Goal: Transaction & Acquisition: Download file/media

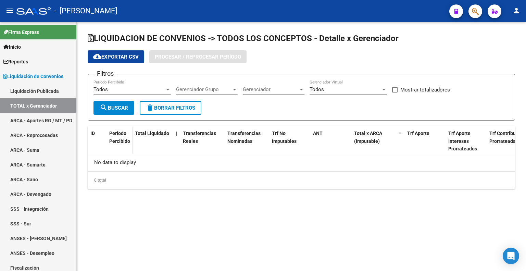
checkbox input "true"
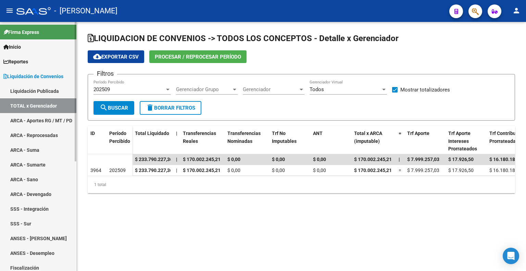
click at [42, 104] on link "TOTAL x Gerenciador" at bounding box center [38, 105] width 76 height 15
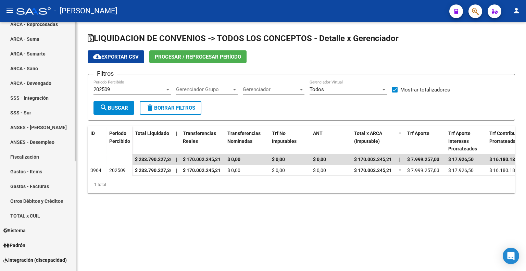
scroll to position [195, 0]
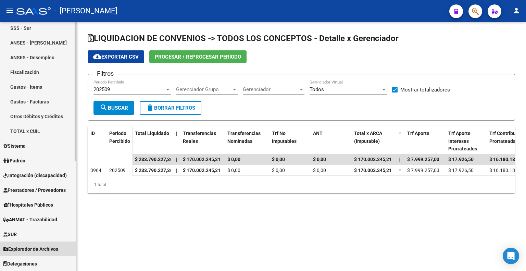
click at [36, 243] on link "Explorador de Archivos" at bounding box center [38, 248] width 76 height 15
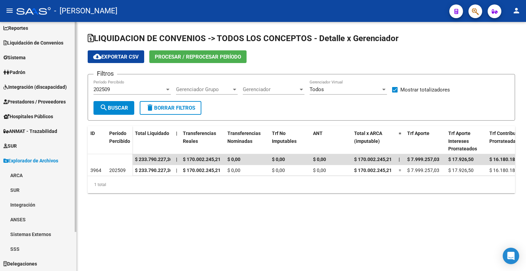
scroll to position [33, 0]
click at [22, 173] on link "ARCA" at bounding box center [38, 175] width 76 height 15
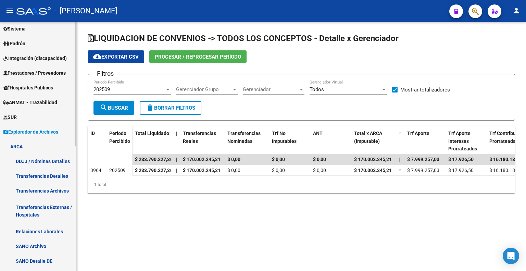
scroll to position [102, 0]
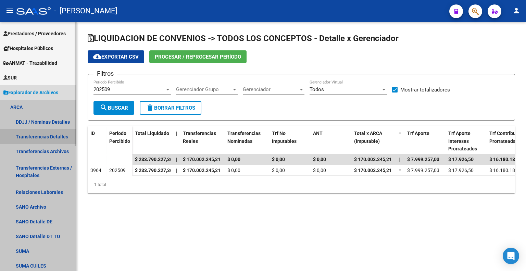
click at [51, 134] on link "Transferencias Detalles" at bounding box center [38, 136] width 76 height 15
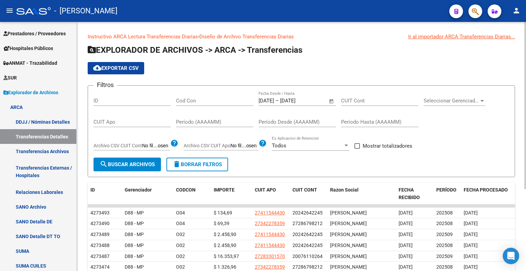
click at [330, 98] on span "Open calendar" at bounding box center [331, 101] width 16 height 16
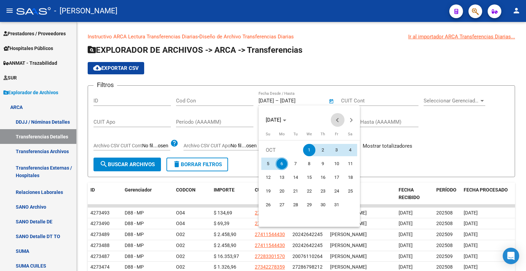
click at [335, 122] on span "Previous month" at bounding box center [338, 120] width 14 height 14
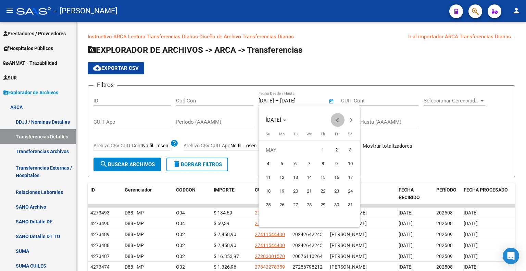
click at [335, 122] on span "Previous month" at bounding box center [338, 120] width 14 height 14
click at [308, 148] on span "1" at bounding box center [309, 150] width 12 height 12
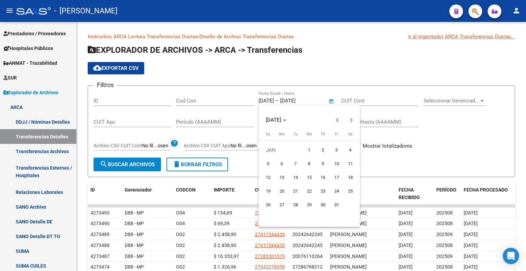
type input "[DATE]"
click at [329, 101] on div at bounding box center [263, 135] width 526 height 271
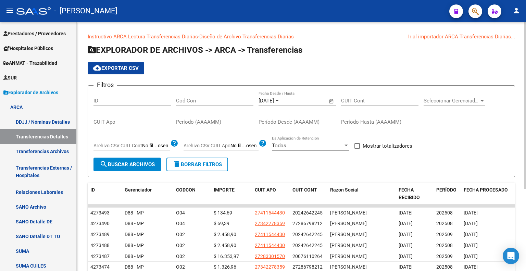
click at [330, 98] on span "Open calendar" at bounding box center [331, 101] width 16 height 16
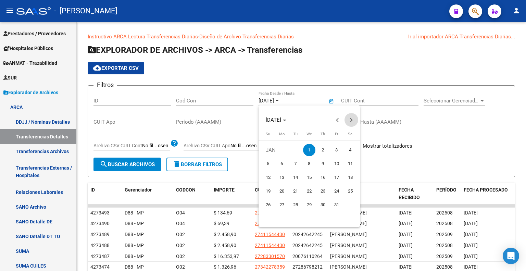
click at [350, 120] on button "Next month" at bounding box center [351, 120] width 14 height 14
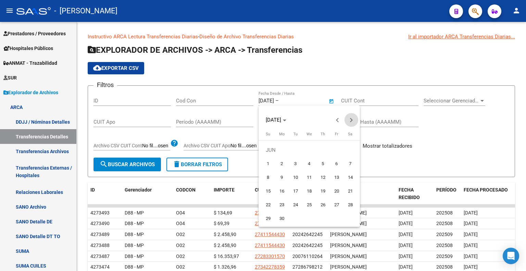
click at [350, 120] on button "Next month" at bounding box center [351, 120] width 14 height 14
click at [349, 120] on button "Next month" at bounding box center [351, 120] width 14 height 14
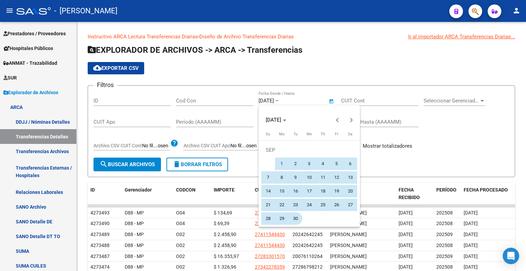
click at [294, 217] on span "30" at bounding box center [295, 218] width 12 height 12
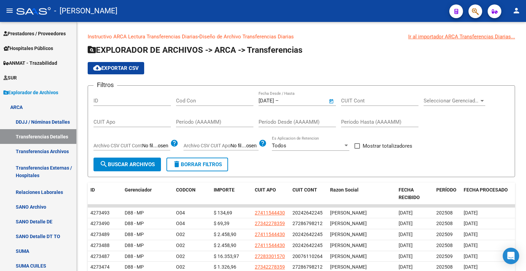
type input "[DATE]"
click at [359, 145] on span at bounding box center [356, 145] width 5 height 5
click at [357, 149] on input "Mostrar totalizadores" at bounding box center [357, 149] width 0 height 0
checkbox input "true"
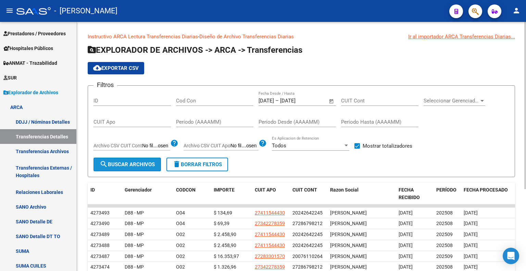
click at [133, 161] on span "search Buscar Archivos" at bounding box center [127, 164] width 55 height 6
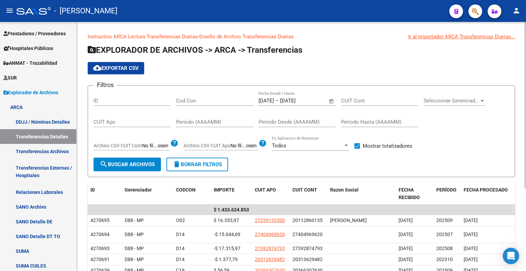
click at [129, 68] on span "cloud_download Exportar CSV" at bounding box center [116, 68] width 46 height 6
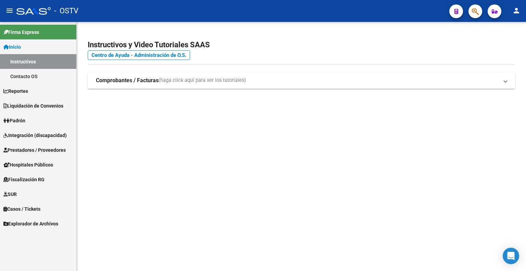
click at [38, 222] on span "Explorador de Archivos" at bounding box center [30, 224] width 55 height 8
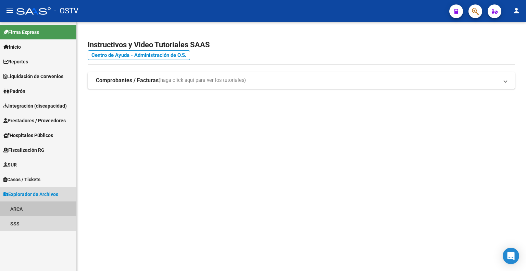
click at [31, 209] on link "ARCA" at bounding box center [38, 208] width 76 height 15
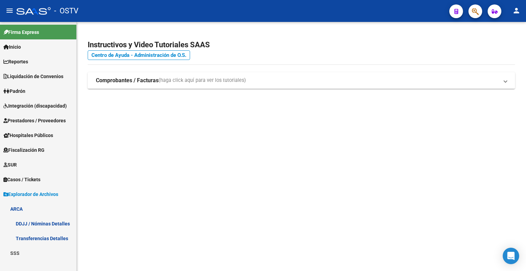
click at [43, 238] on link "Transferencias Detalles" at bounding box center [38, 238] width 76 height 15
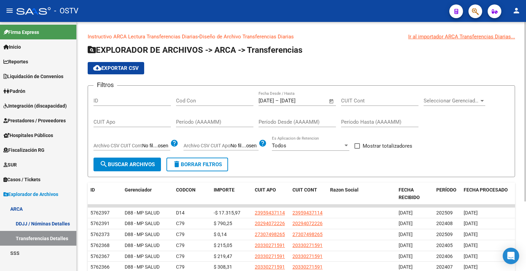
click at [266, 98] on input "[DATE]" at bounding box center [265, 101] width 15 height 6
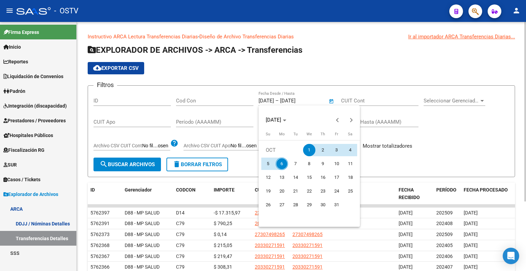
click at [268, 99] on div at bounding box center [263, 135] width 526 height 271
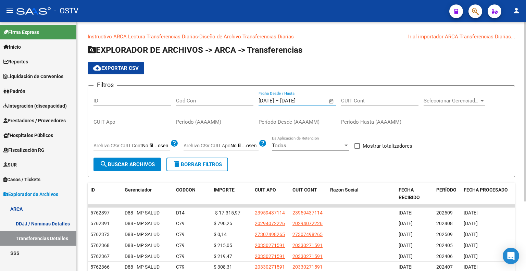
type input "[DATE]"
click at [294, 101] on input "[DATE]" at bounding box center [296, 101] width 33 height 6
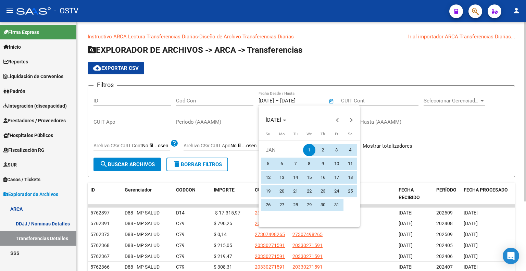
click at [294, 101] on div at bounding box center [263, 135] width 526 height 271
click at [293, 101] on div at bounding box center [263, 135] width 526 height 271
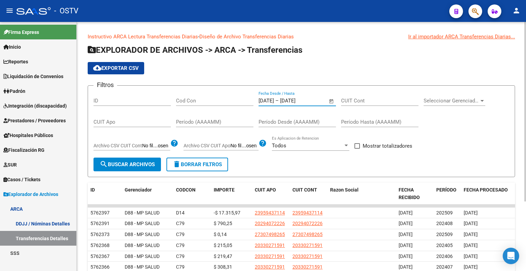
type input "[DATE]"
click at [377, 144] on span "Mostrar totalizadores" at bounding box center [387, 146] width 50 height 8
click at [357, 149] on input "Mostrar totalizadores" at bounding box center [357, 149] width 0 height 0
checkbox input "true"
click at [111, 162] on span "search Buscar Archivos" at bounding box center [127, 164] width 55 height 6
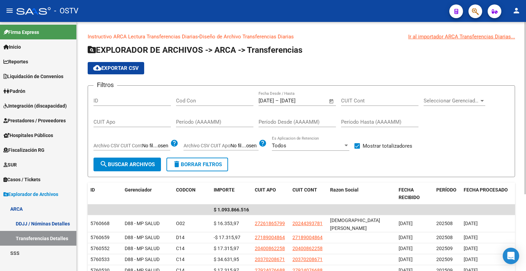
click at [117, 68] on span "cloud_download Exportar CSV" at bounding box center [116, 68] width 46 height 6
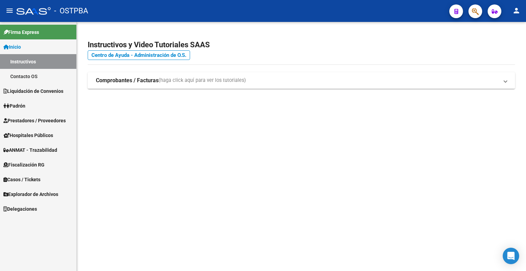
click at [48, 192] on span "Explorador de Archivos" at bounding box center [30, 194] width 55 height 8
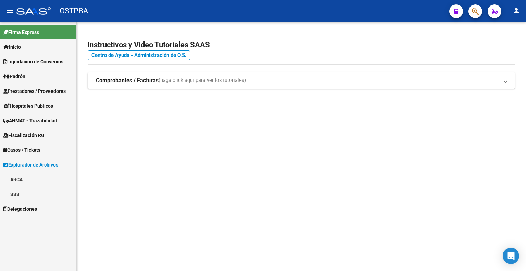
click at [21, 180] on link "ARCA" at bounding box center [38, 179] width 76 height 15
click at [47, 210] on link "Transferencias Detalles" at bounding box center [38, 208] width 76 height 15
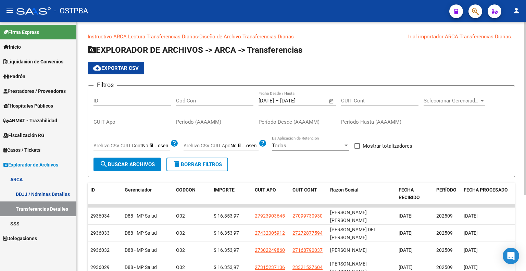
click at [268, 101] on input "[DATE]" at bounding box center [265, 101] width 15 height 6
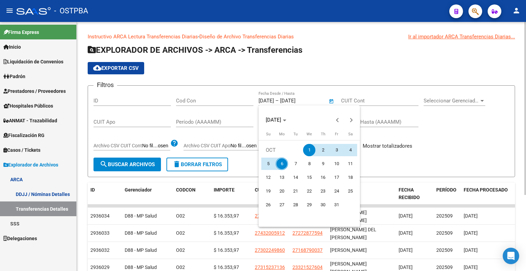
click at [268, 101] on div at bounding box center [263, 135] width 526 height 271
click at [268, 98] on div at bounding box center [263, 135] width 526 height 271
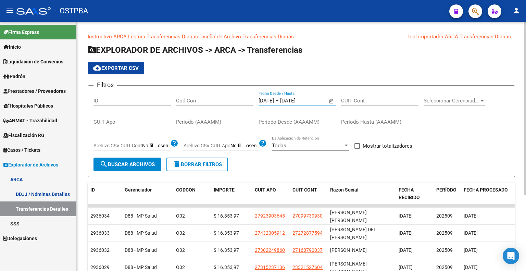
click at [268, 100] on input "[DATE]" at bounding box center [265, 101] width 15 height 6
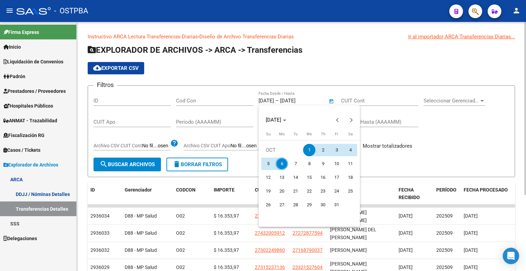
click at [268, 100] on div at bounding box center [263, 135] width 526 height 271
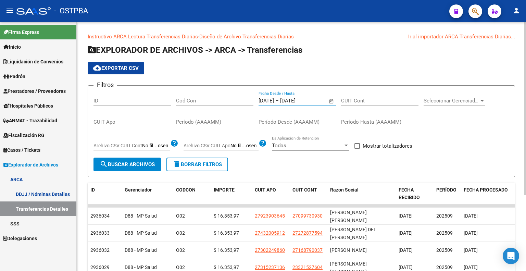
type input "[DATE]"
click at [294, 102] on input "[DATE]" at bounding box center [296, 101] width 33 height 6
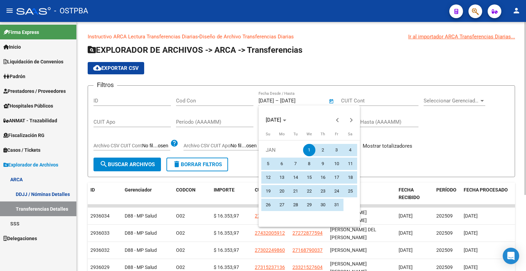
click at [293, 102] on div at bounding box center [263, 135] width 526 height 271
click at [295, 98] on div at bounding box center [263, 135] width 526 height 271
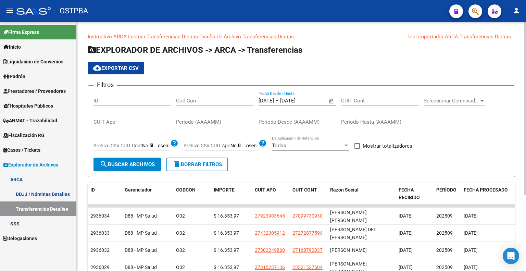
type input "[DATE]"
click at [366, 146] on span "Mostrar totalizadores" at bounding box center [387, 146] width 50 height 8
click at [357, 149] on input "Mostrar totalizadores" at bounding box center [357, 149] width 0 height 0
checkbox input "true"
click at [137, 165] on span "search Buscar Archivos" at bounding box center [127, 164] width 55 height 6
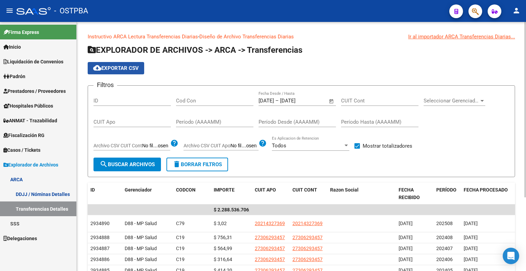
click at [123, 68] on span "cloud_download Exportar CSV" at bounding box center [116, 68] width 46 height 6
